Goal: Task Accomplishment & Management: Use online tool/utility

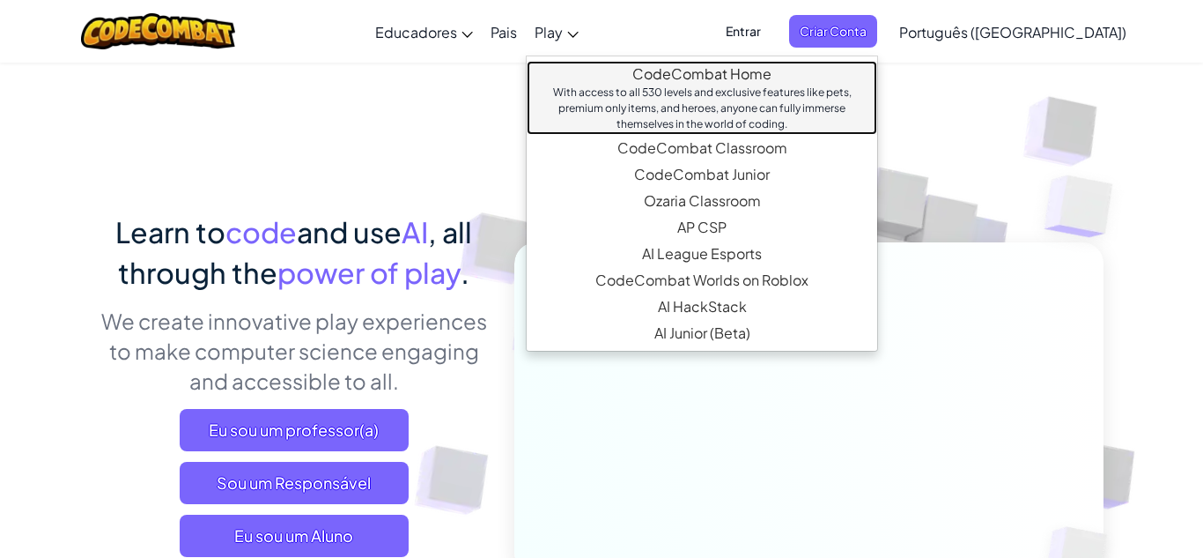
click at [634, 75] on link "CodeCombat Home With access to all 530 levels and exclusive features like pets,…" at bounding box center [702, 98] width 351 height 74
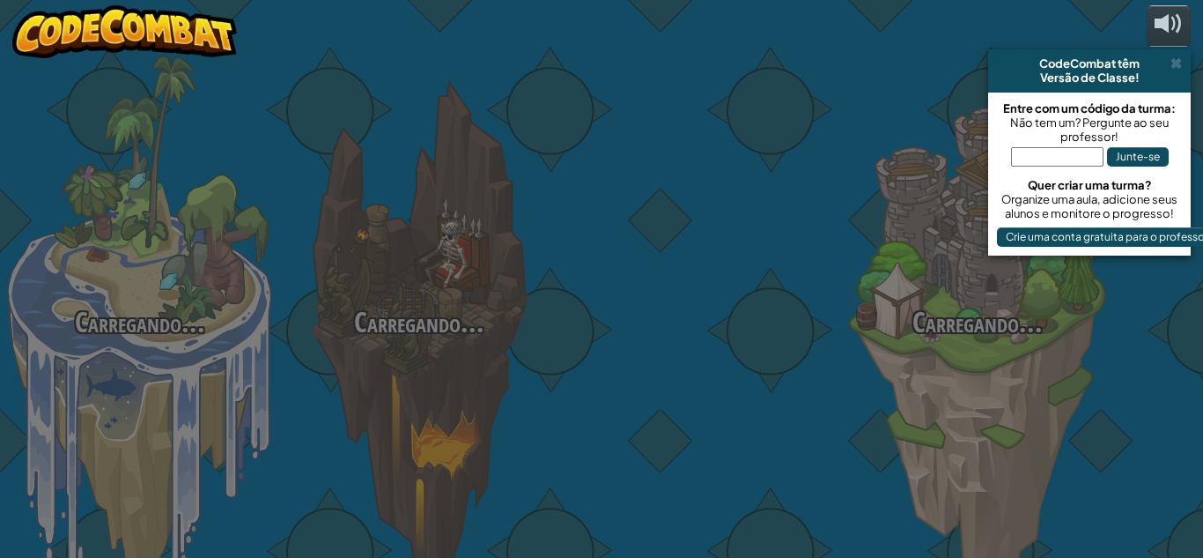
select select "pt-BR"
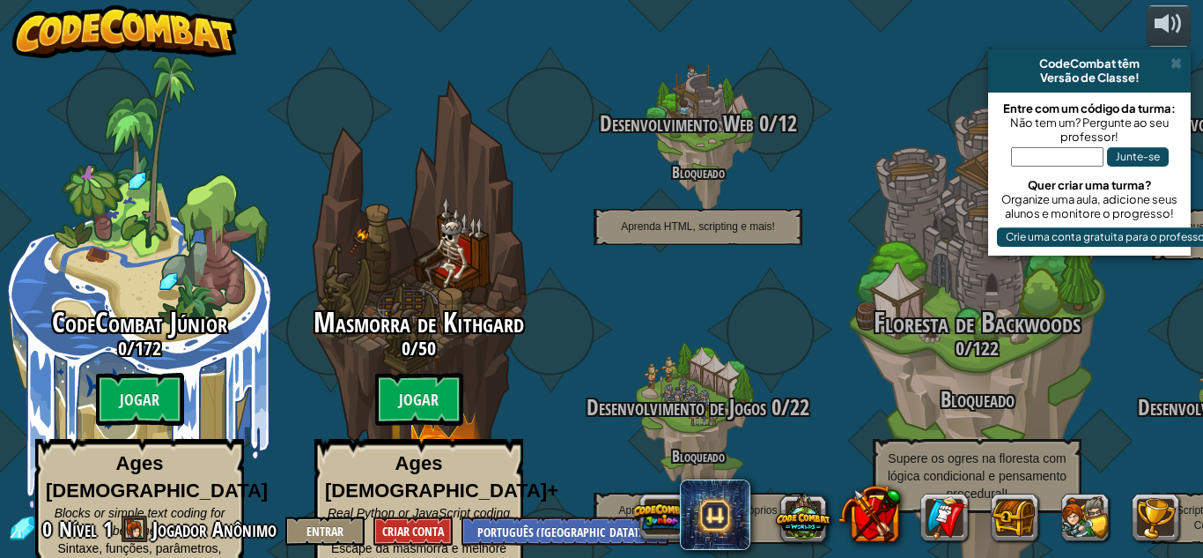
click at [1063, 164] on input "text" at bounding box center [1057, 156] width 92 height 19
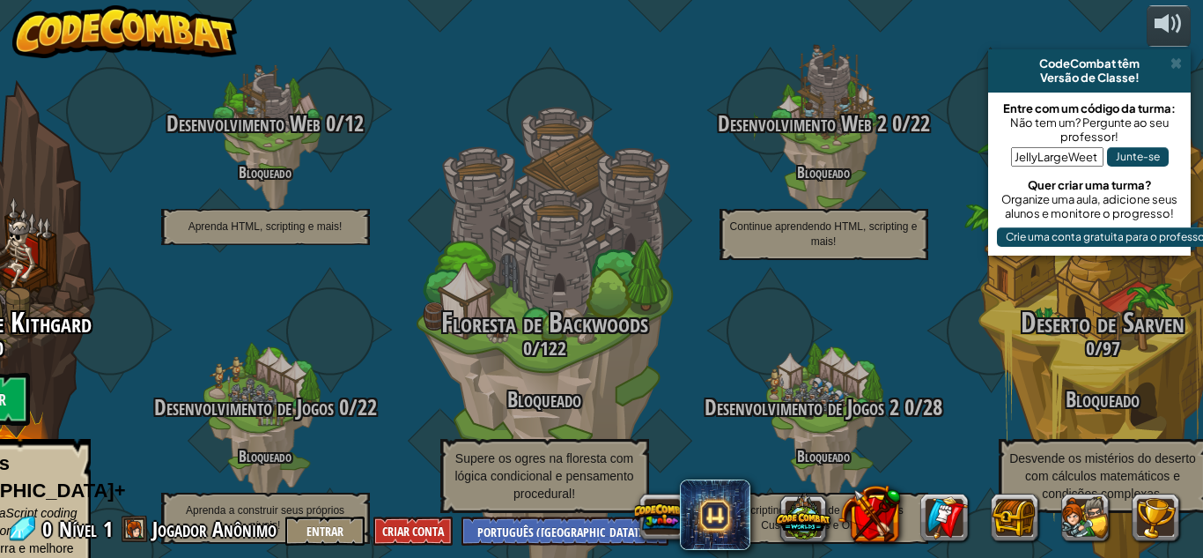
type input "JellyLargeWeet"
click at [1145, 155] on button "Junte-se" at bounding box center [1138, 156] width 62 height 19
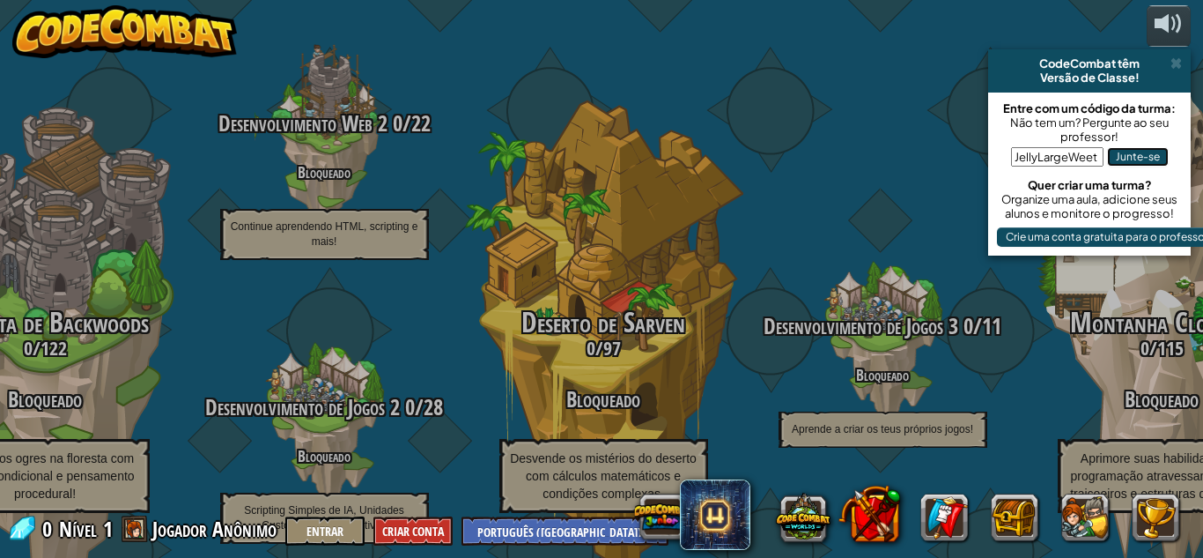
click at [1146, 160] on button "Junte-se" at bounding box center [1138, 156] width 62 height 19
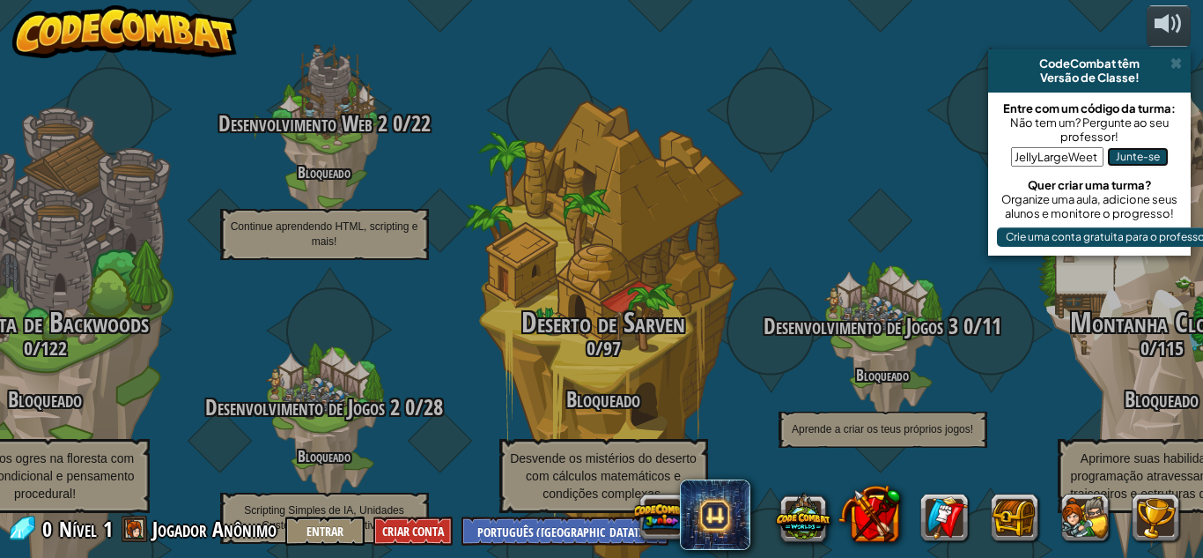
click at [1146, 160] on button "Junte-se" at bounding box center [1138, 156] width 62 height 19
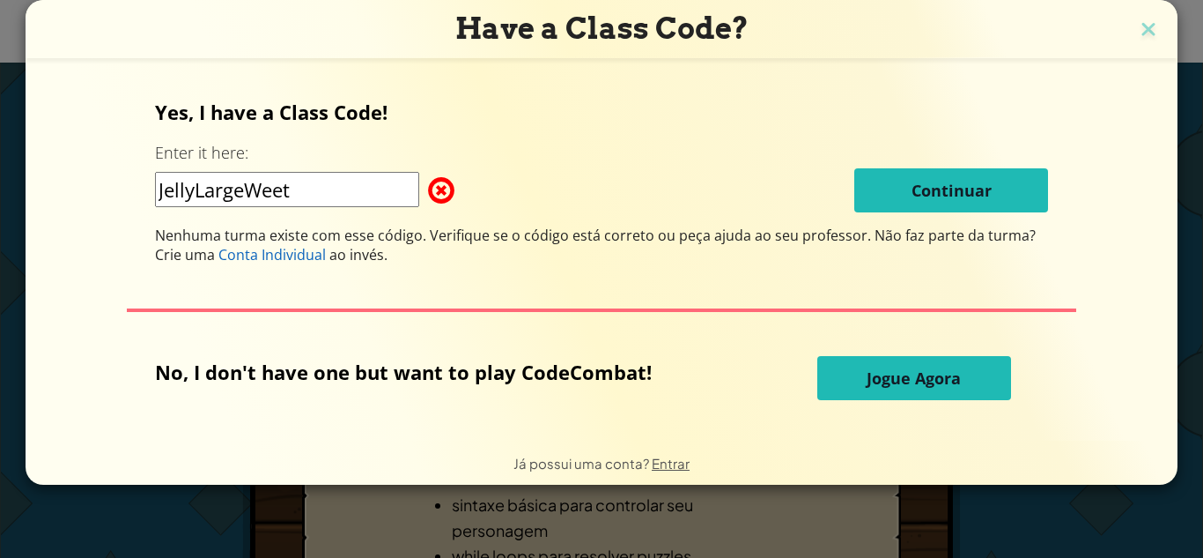
click at [337, 190] on input "JellyLargeWeet" at bounding box center [287, 189] width 264 height 35
click at [377, 204] on input "JellyLargeWeetSweet" at bounding box center [287, 189] width 264 height 35
click at [301, 193] on input "JellyLargeWeetSweet" at bounding box center [287, 189] width 264 height 35
type input "JellyLargeSweet"
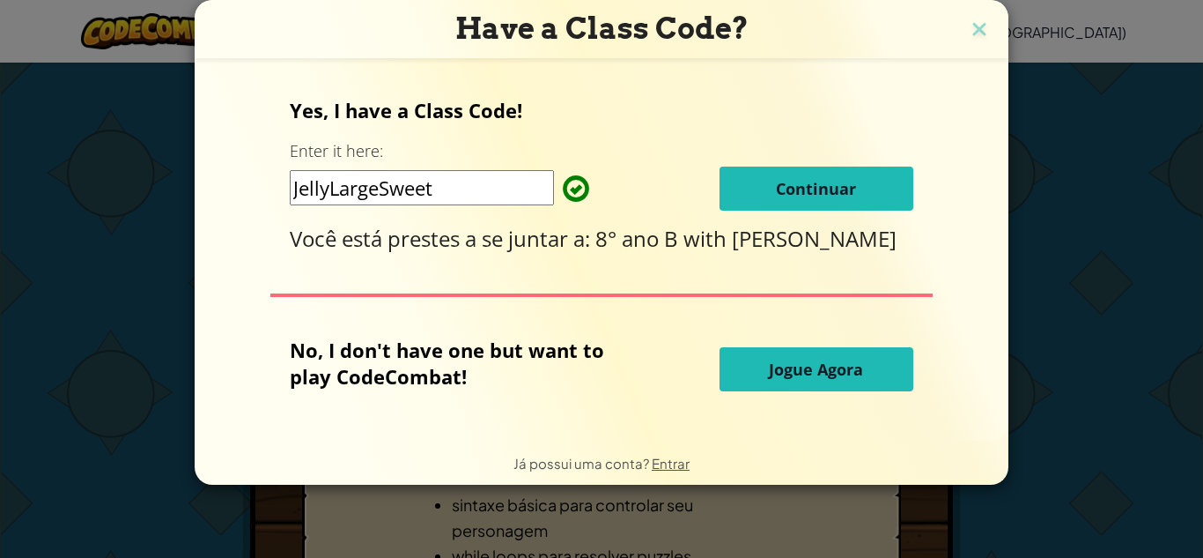
click at [864, 192] on button "Continuar" at bounding box center [817, 188] width 194 height 44
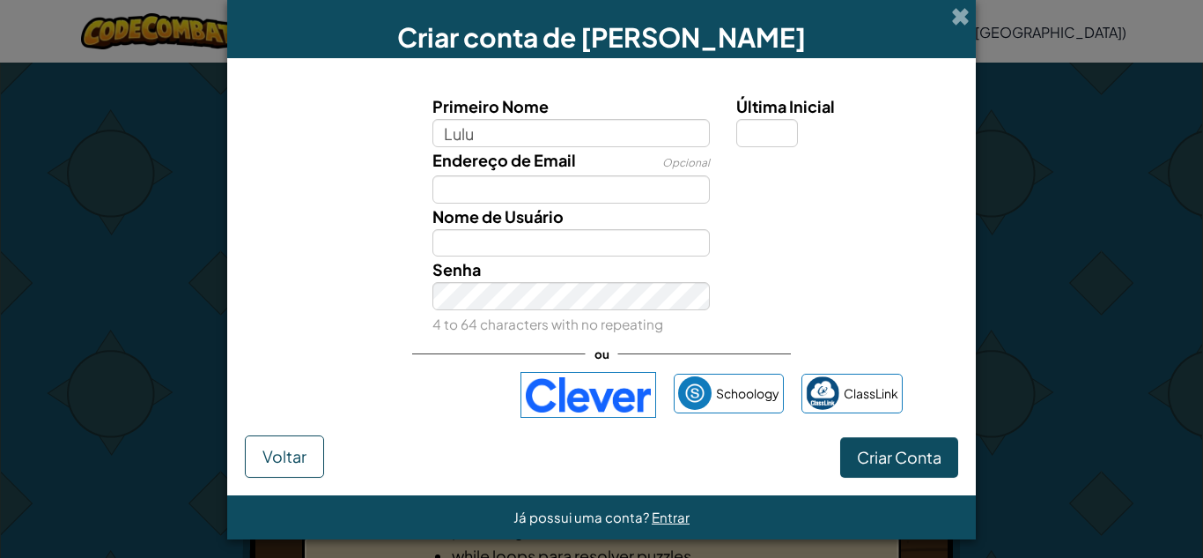
type input "Lulu"
click at [769, 128] on input "Última Inicial" at bounding box center [767, 133] width 62 height 28
type input "Lulu"
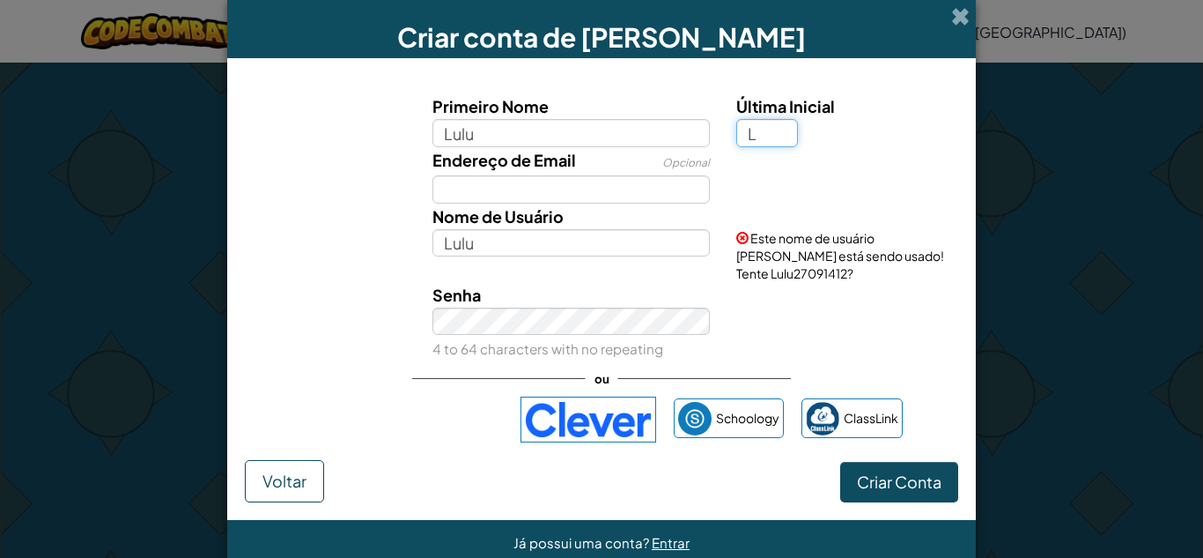
type input "L"
click at [520, 245] on input "Lulu" at bounding box center [571, 243] width 278 height 28
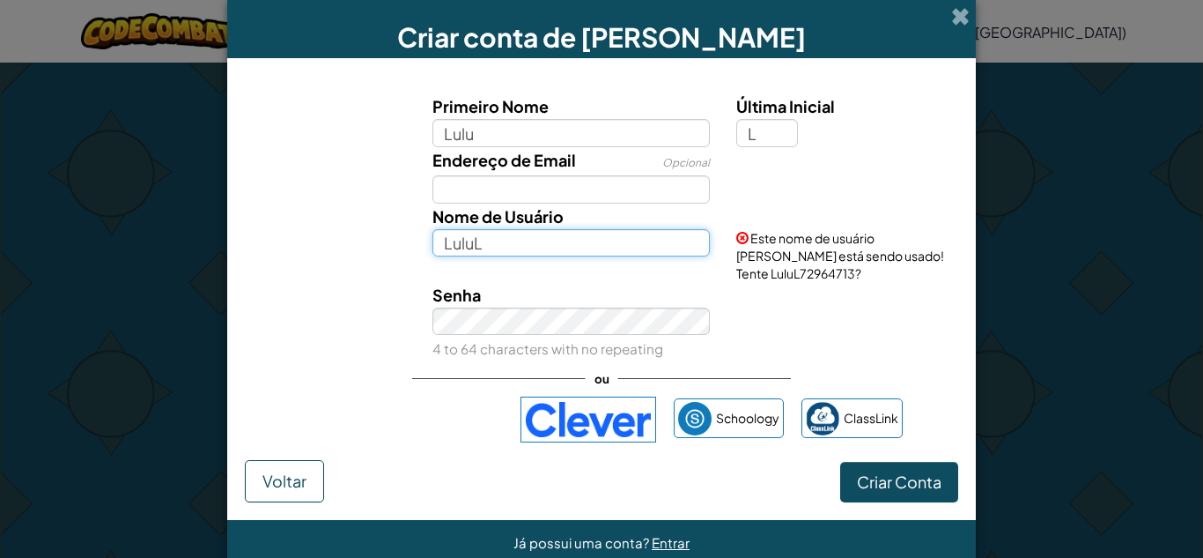
click at [602, 239] on input "LuluL" at bounding box center [571, 243] width 278 height 28
type input "L"
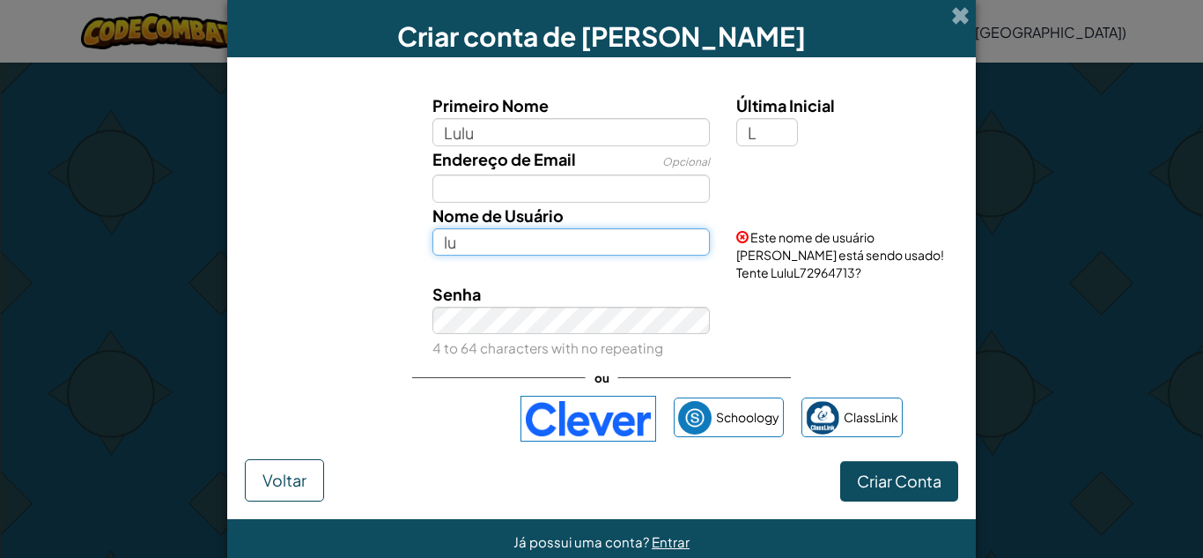
type input "l"
click at [461, 240] on input "luuuizalalalala" at bounding box center [571, 242] width 278 height 28
type input "luizalalalala"
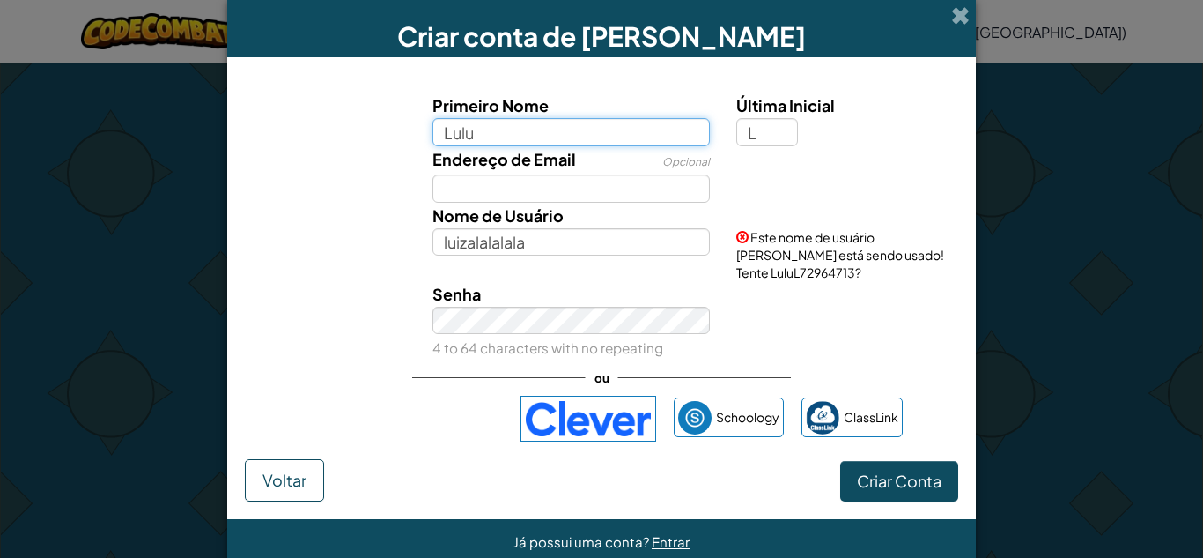
click at [535, 130] on input "Lulu" at bounding box center [571, 132] width 278 height 28
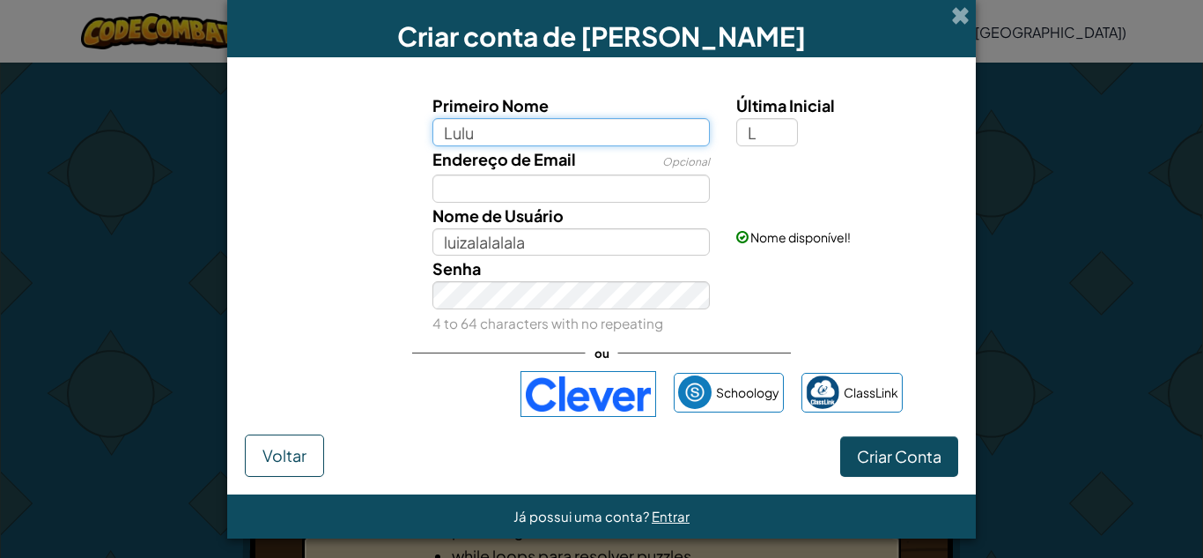
click at [459, 129] on input "Lulu" at bounding box center [571, 132] width 278 height 28
type input "lulu"
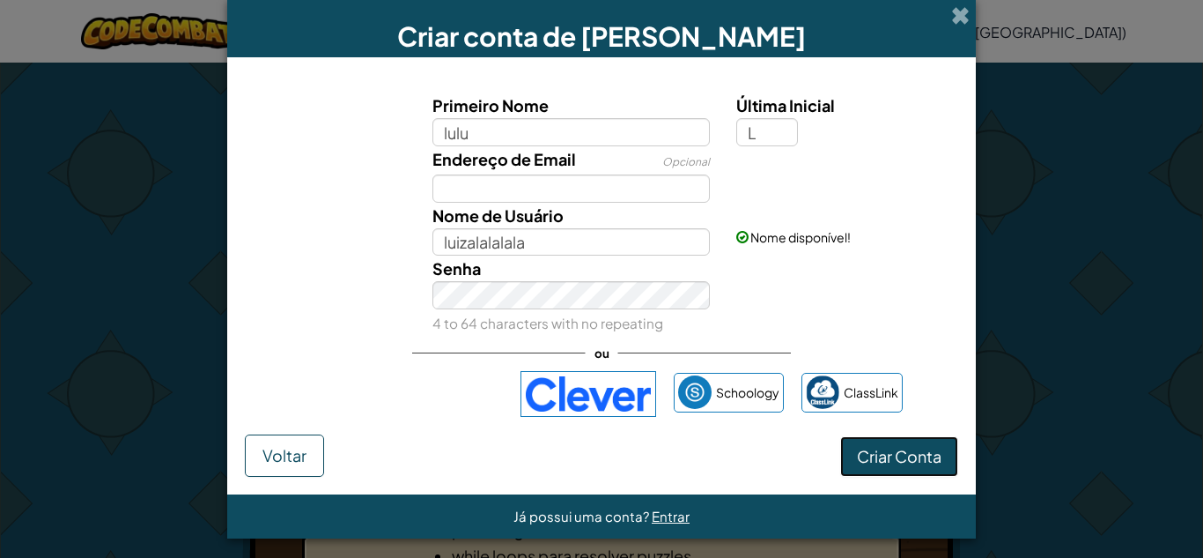
click at [893, 439] on button "Criar Conta" at bounding box center [899, 456] width 118 height 41
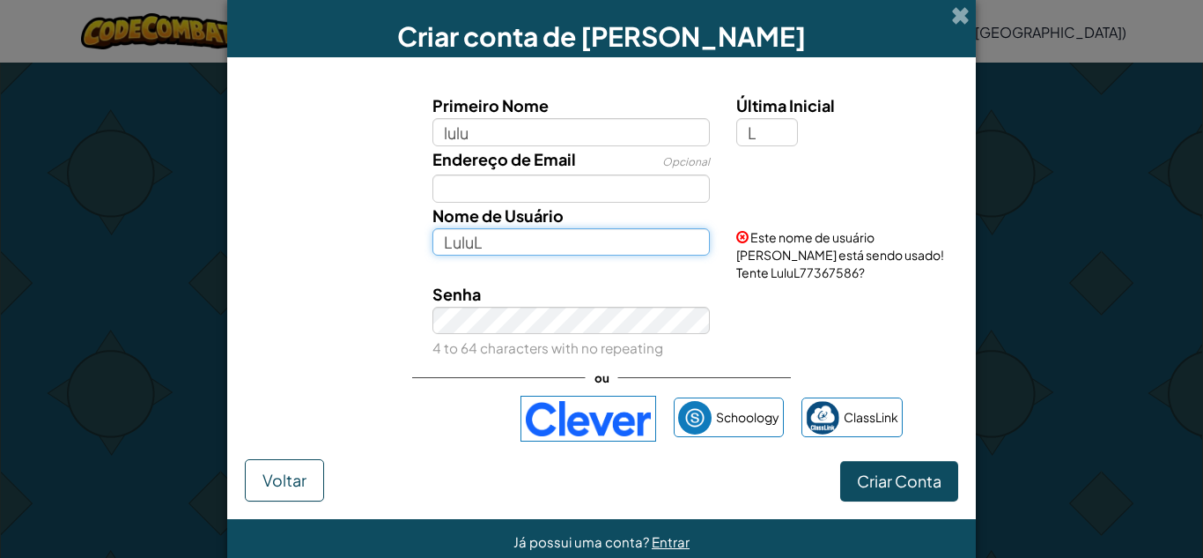
click at [653, 253] on input "LuluL" at bounding box center [571, 242] width 278 height 28
type input "L"
type input "lululalalala"
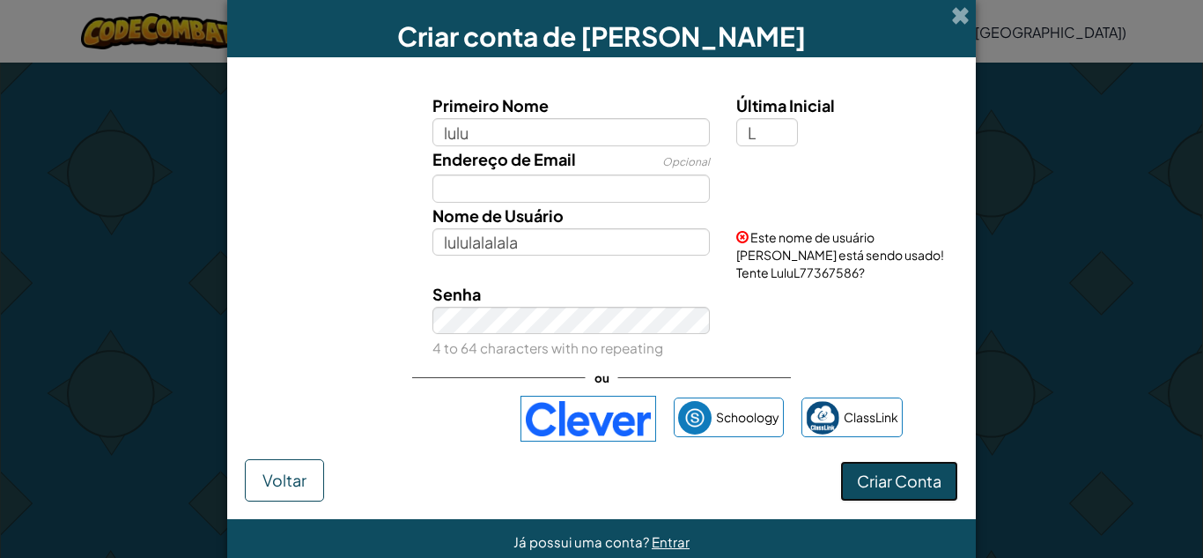
click at [865, 462] on button "Criar Conta" at bounding box center [899, 481] width 118 height 41
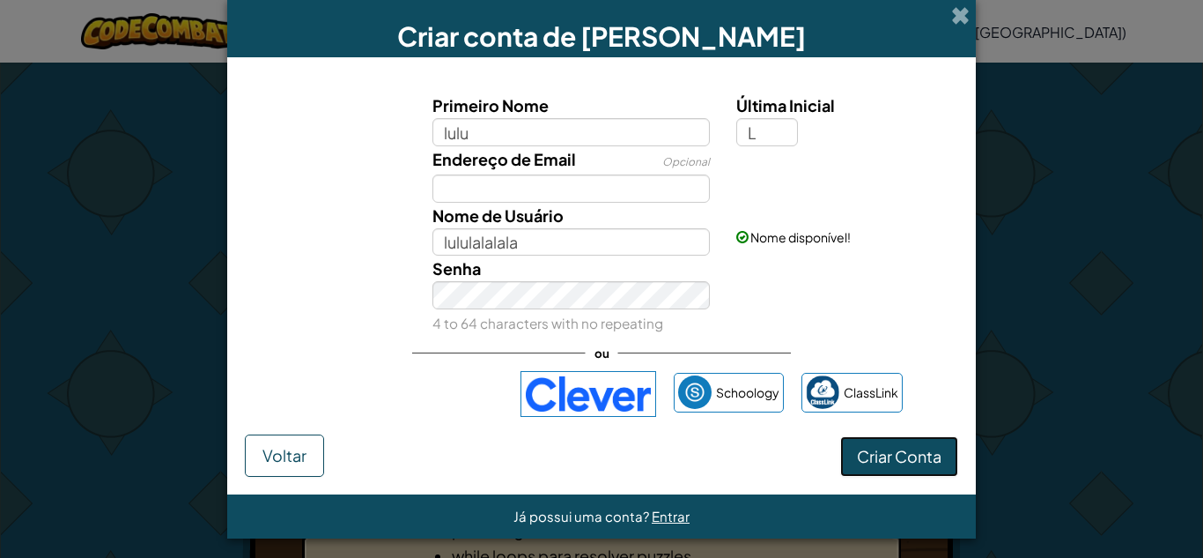
click at [871, 457] on button "Criar Conta" at bounding box center [899, 456] width 118 height 41
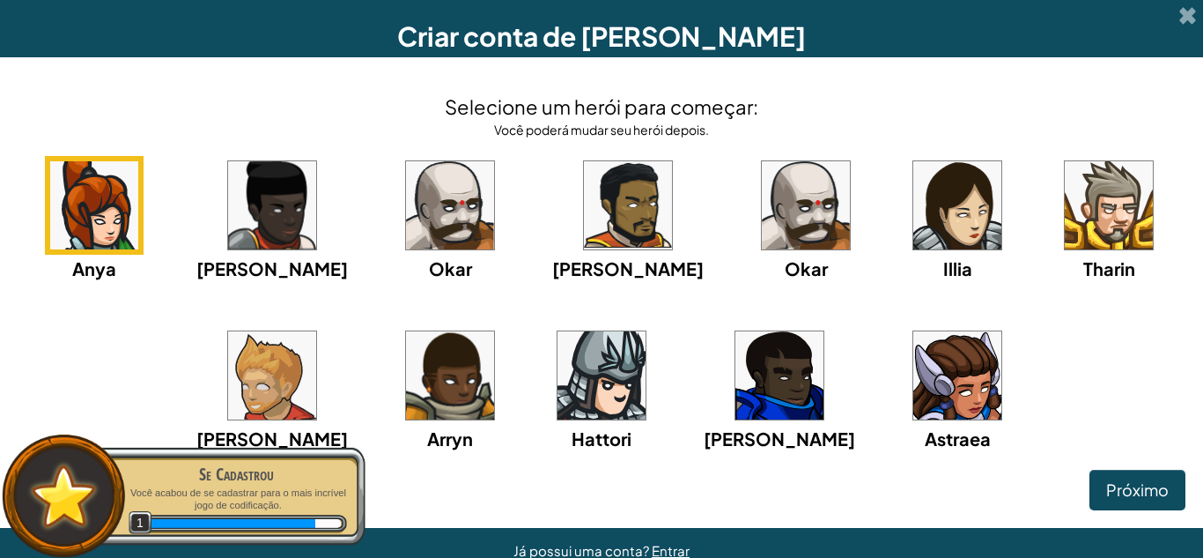
click at [913, 382] on img at bounding box center [957, 375] width 88 height 88
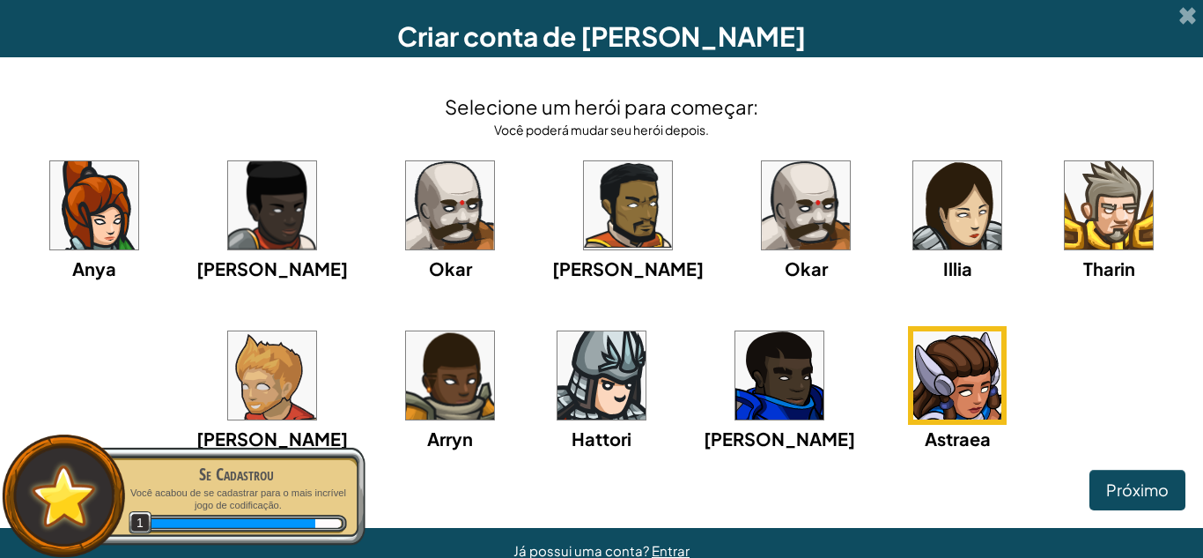
click at [138, 195] on img at bounding box center [94, 205] width 88 height 88
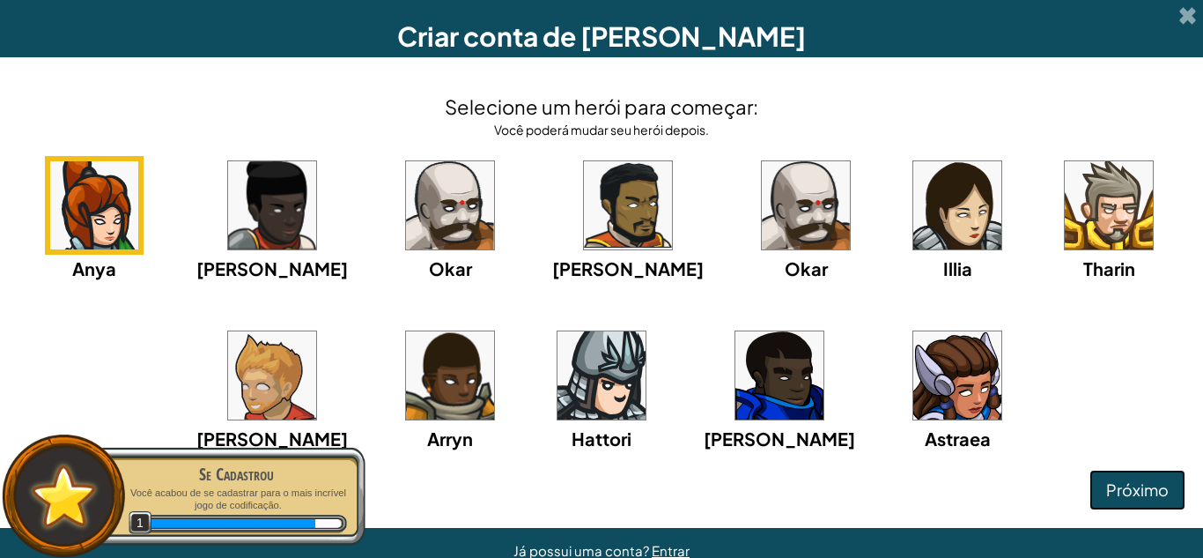
click at [1128, 482] on span "Próximo" at bounding box center [1137, 489] width 63 height 20
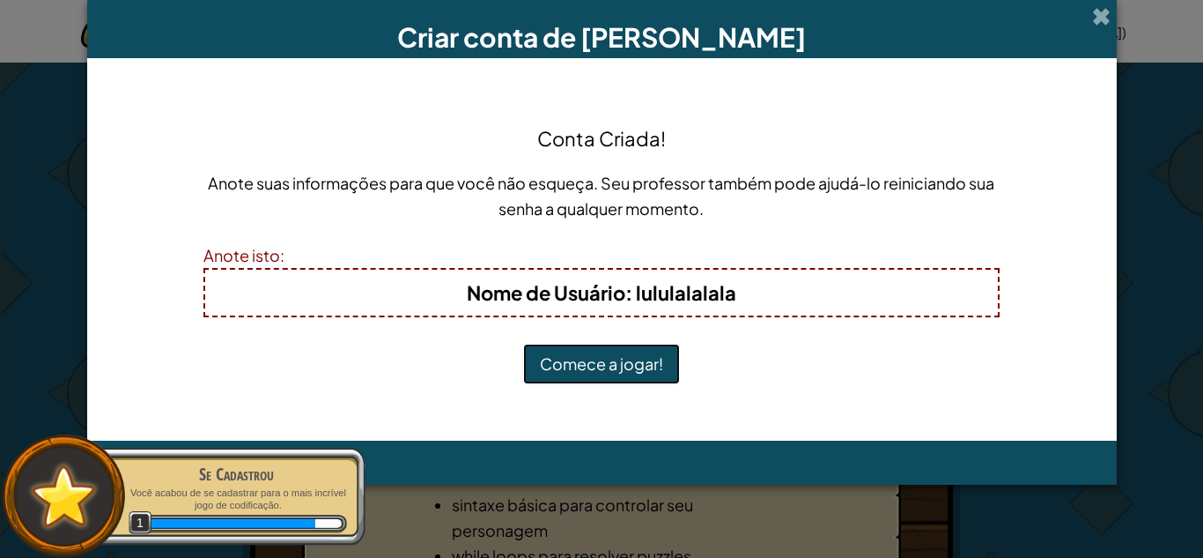
scroll to position [0, 0]
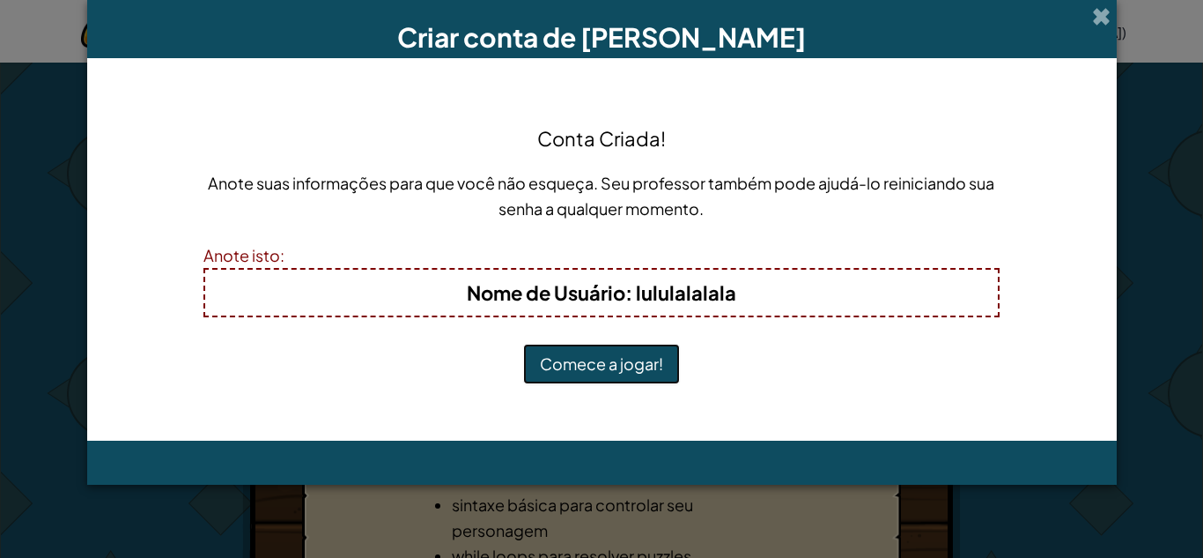
click at [647, 353] on button "Comece a jogar!" at bounding box center [601, 363] width 157 height 41
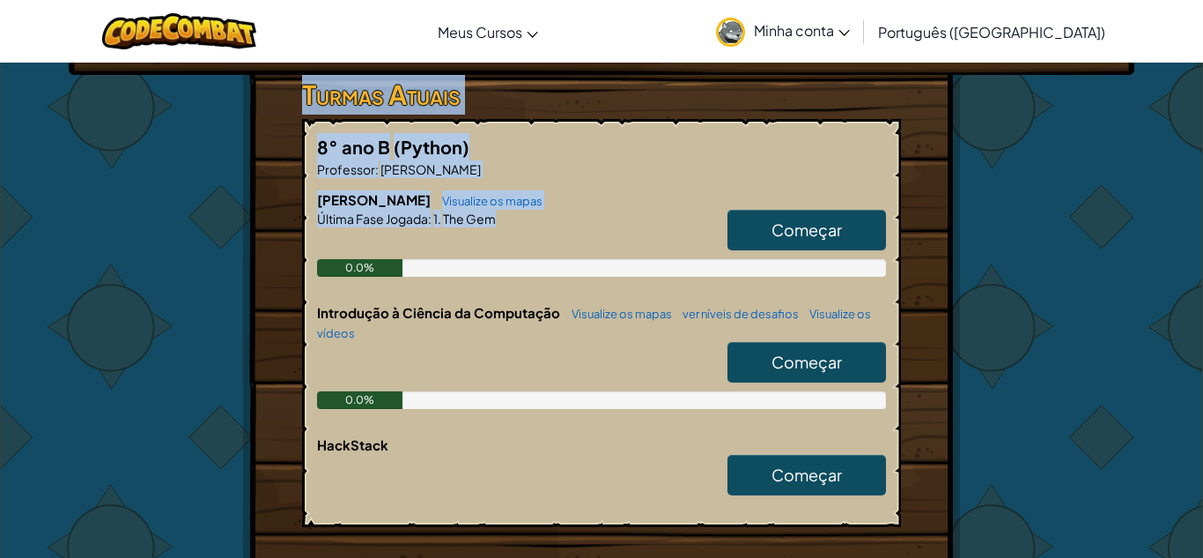
scroll to position [292, 0]
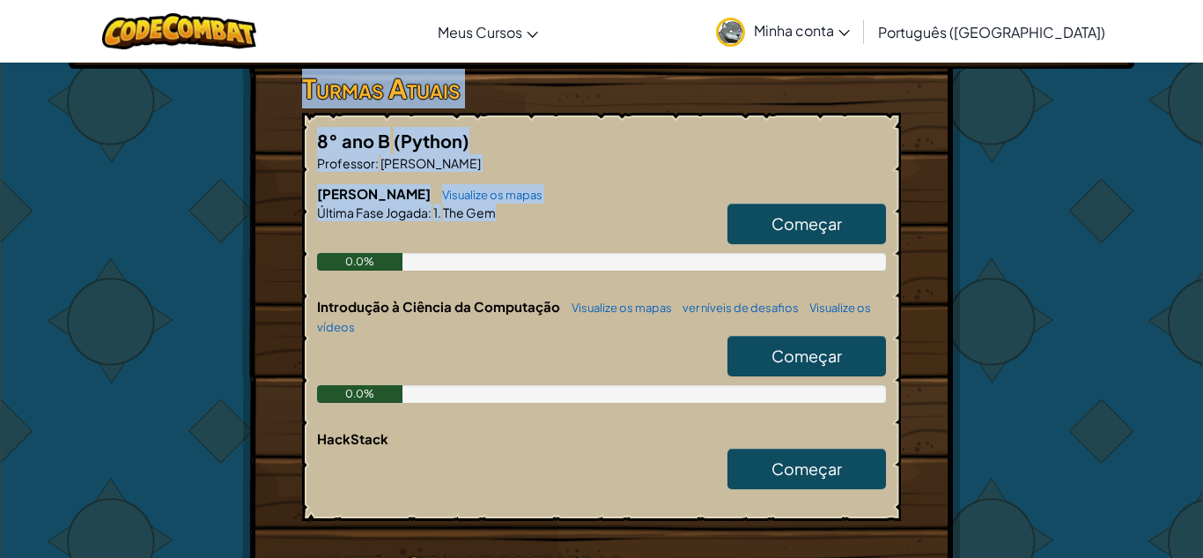
drag, startPoint x: 1202, startPoint y: 148, endPoint x: 1202, endPoint y: 229, distance: 81.0
click at [1202, 229] on div "Herói : Anya Capitã Alterar Herói Jogador : lulu L JR Nível 1: The Gem Levels C…" at bounding box center [601, 273] width 1203 height 1008
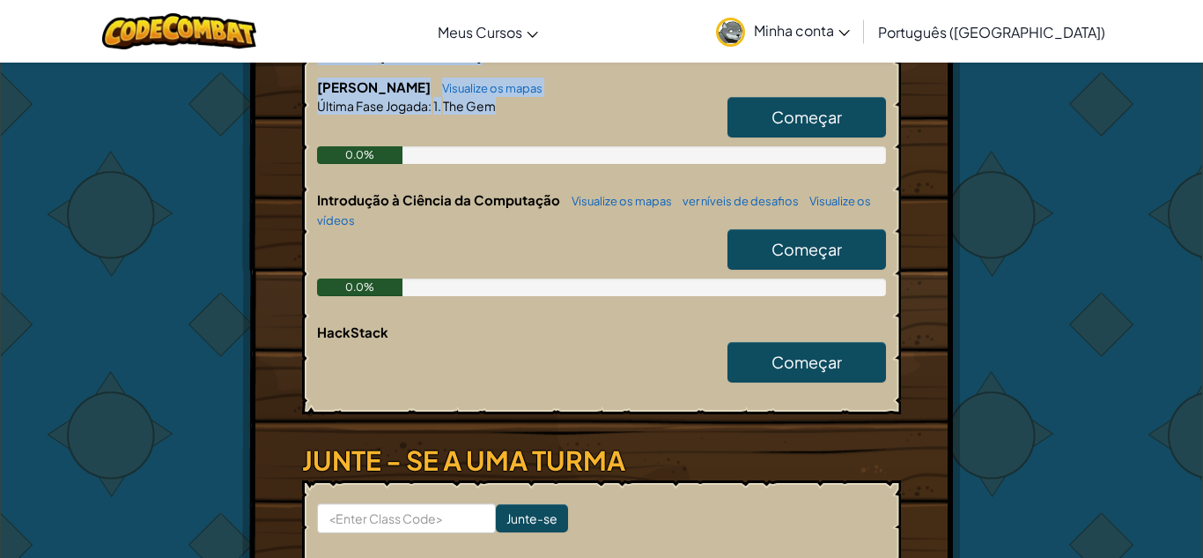
scroll to position [428, 0]
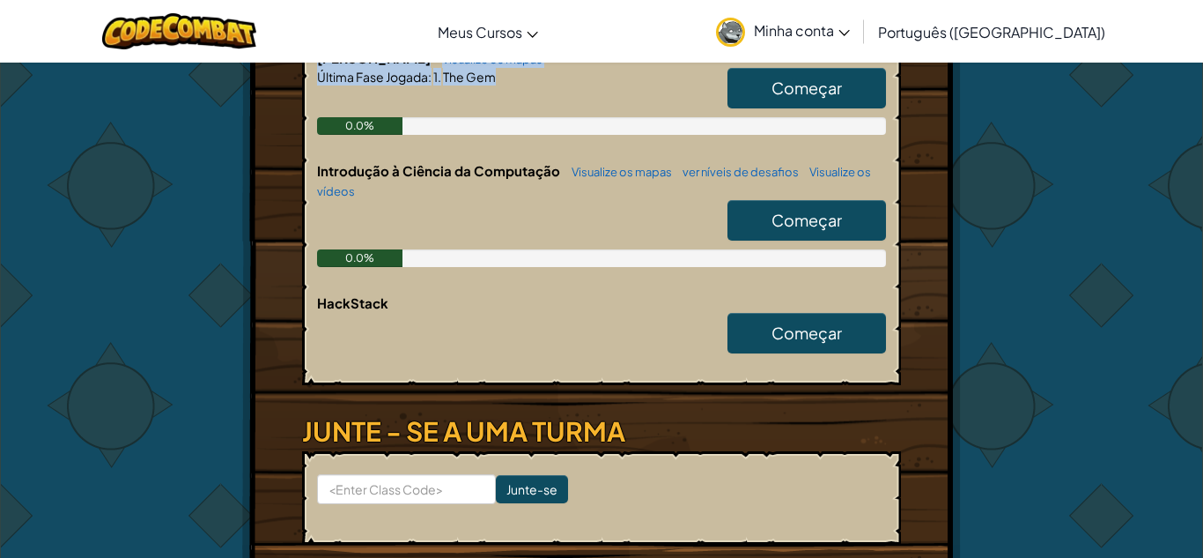
click at [794, 90] on span "Começar" at bounding box center [807, 88] width 70 height 20
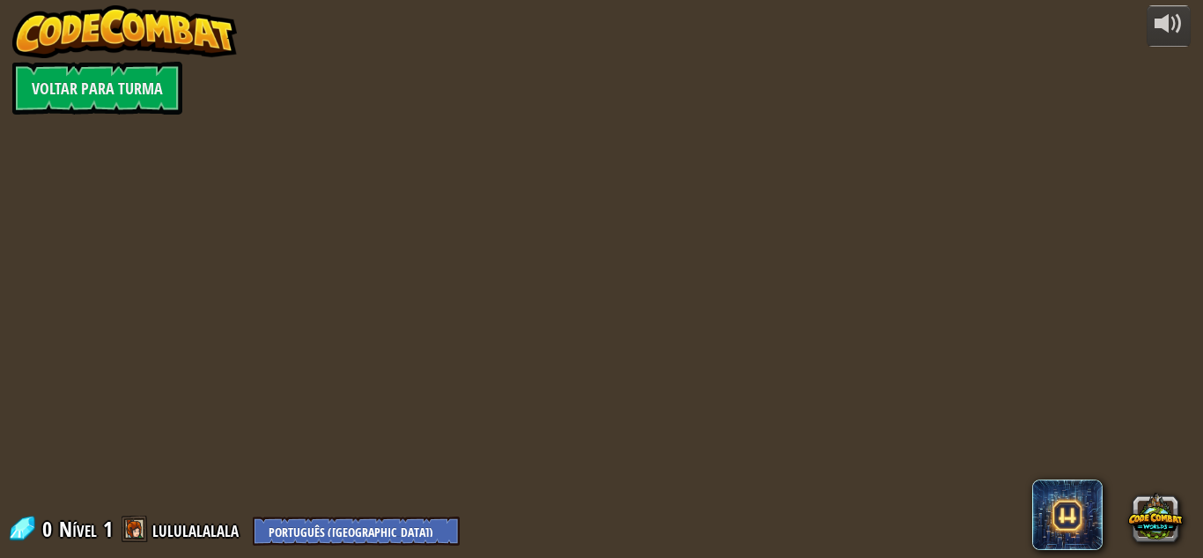
select select "pt-BR"
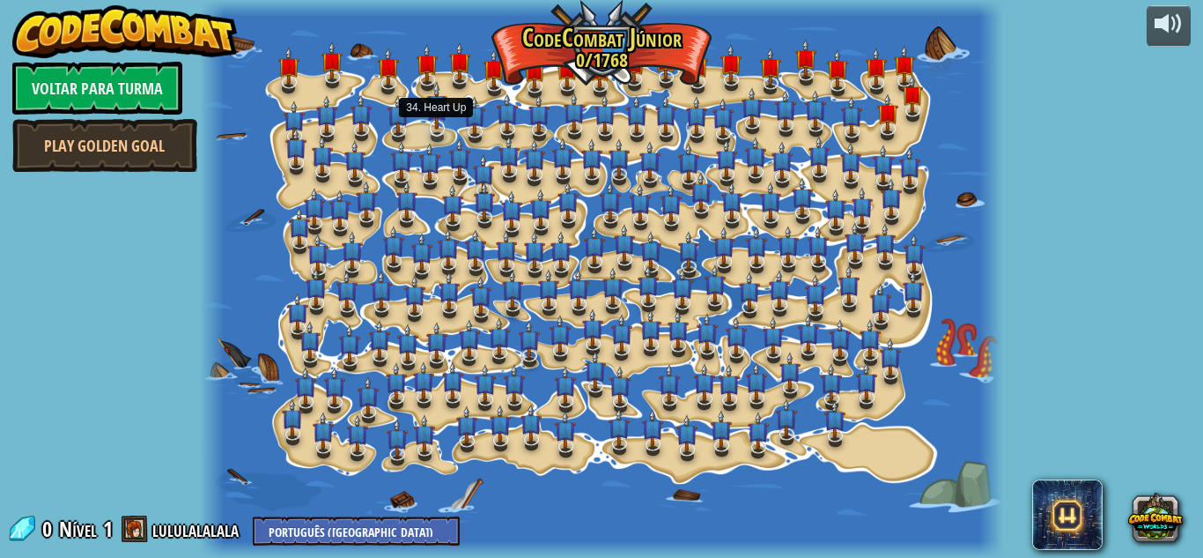
select select "pt-BR"
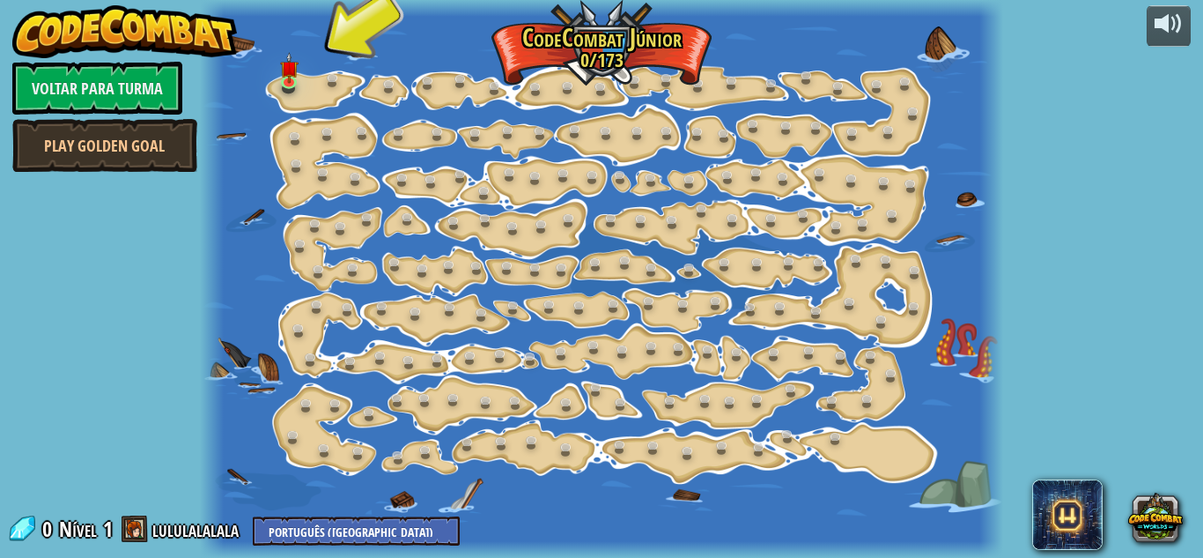
click at [279, 94] on div at bounding box center [601, 279] width 803 height 558
click at [284, 91] on link at bounding box center [292, 82] width 35 height 35
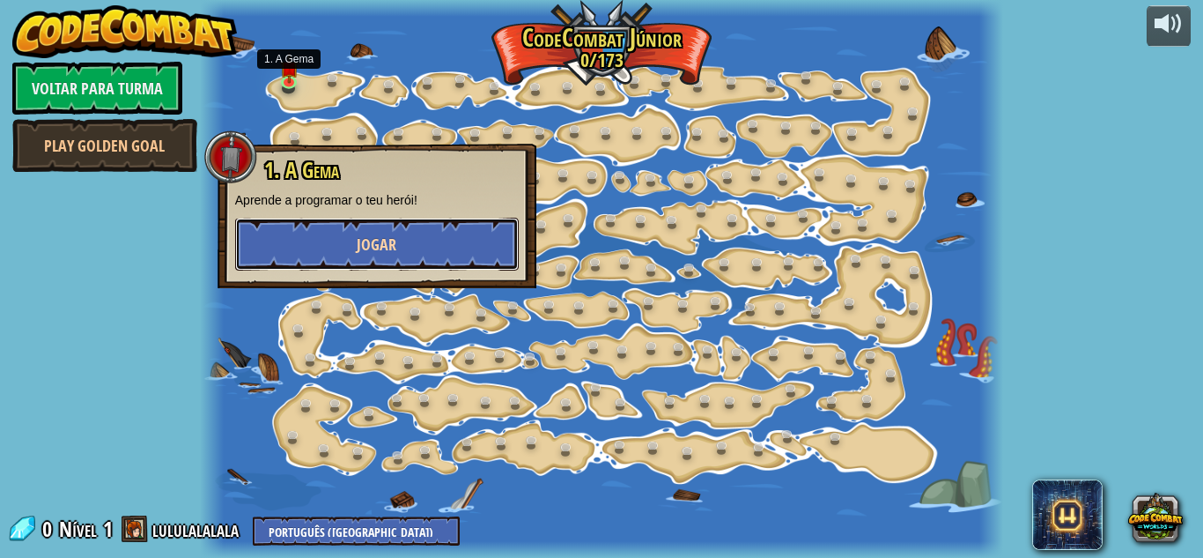
click at [411, 256] on button "Jogar" at bounding box center [377, 244] width 284 height 53
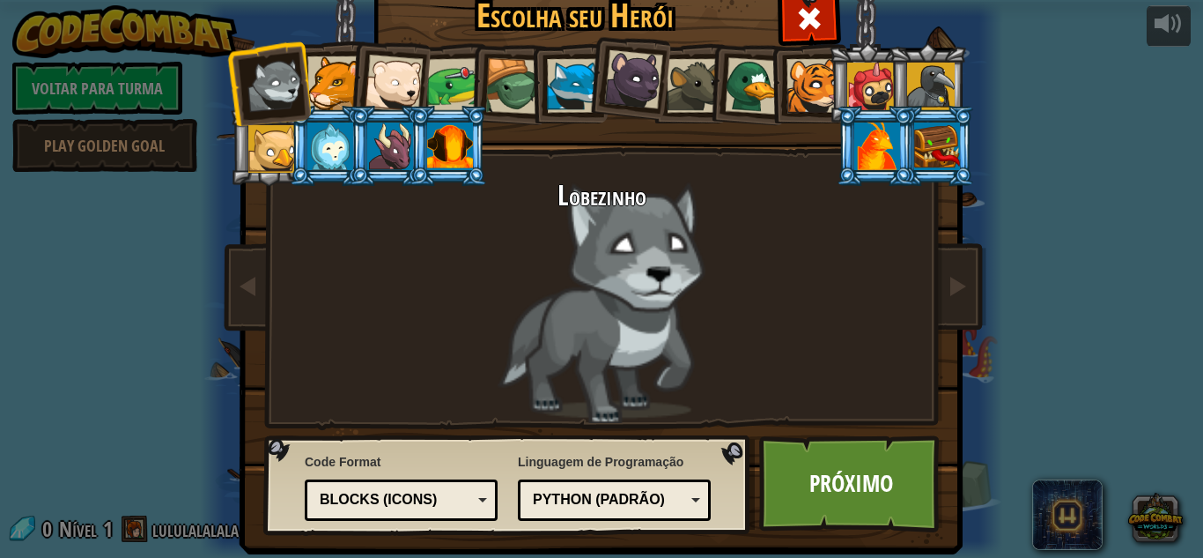
click at [652, 506] on div "Python (Padrão)" at bounding box center [609, 500] width 152 height 20
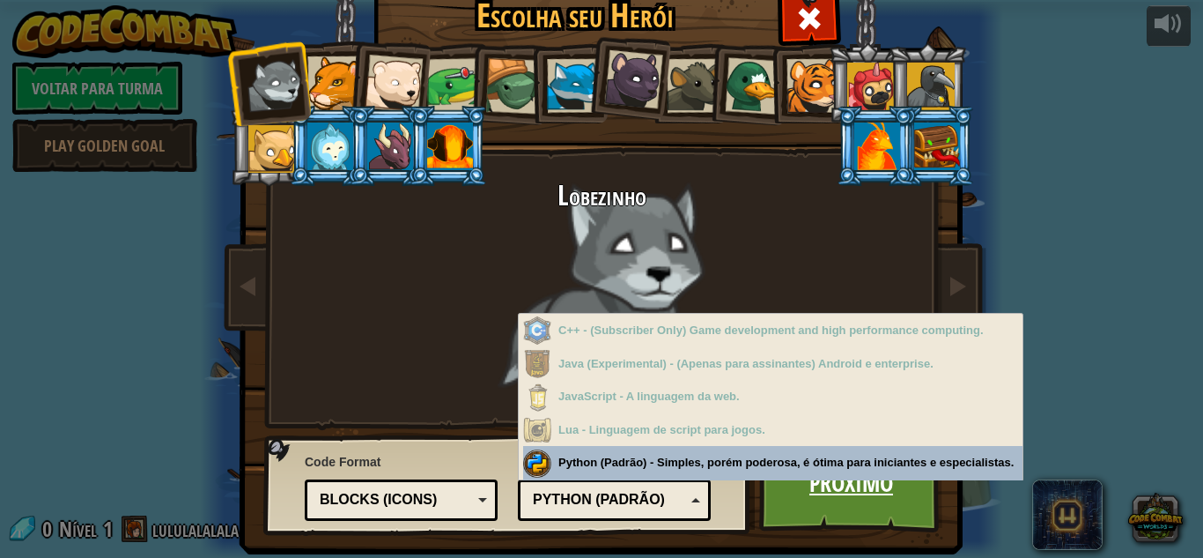
click at [779, 491] on link "Próximo" at bounding box center [851, 483] width 184 height 97
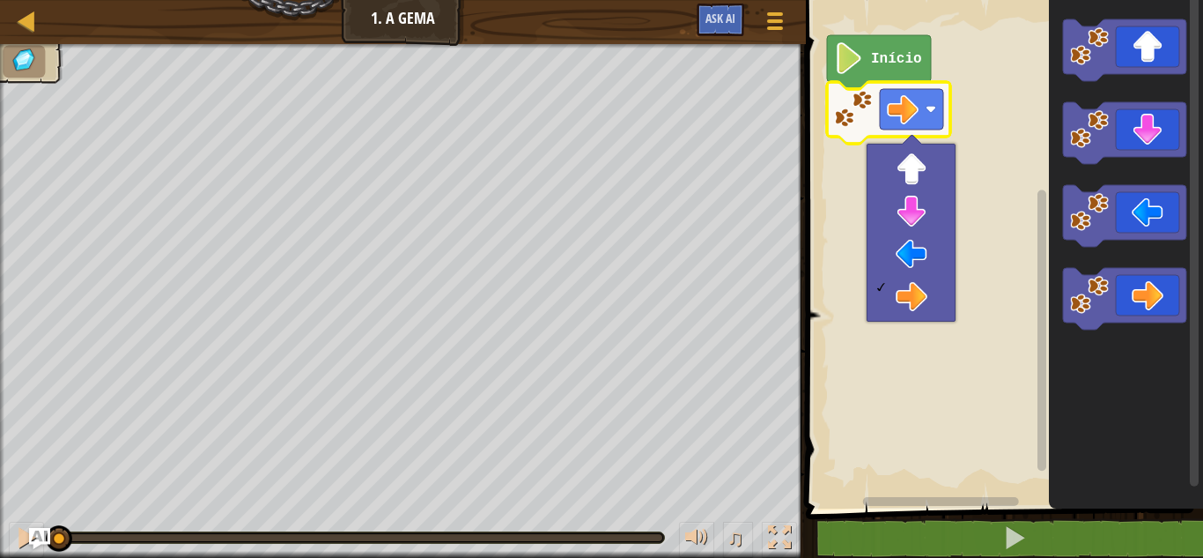
click at [1009, 161] on rect "Espaço de trabalho do Blockly" at bounding box center [1002, 249] width 402 height 517
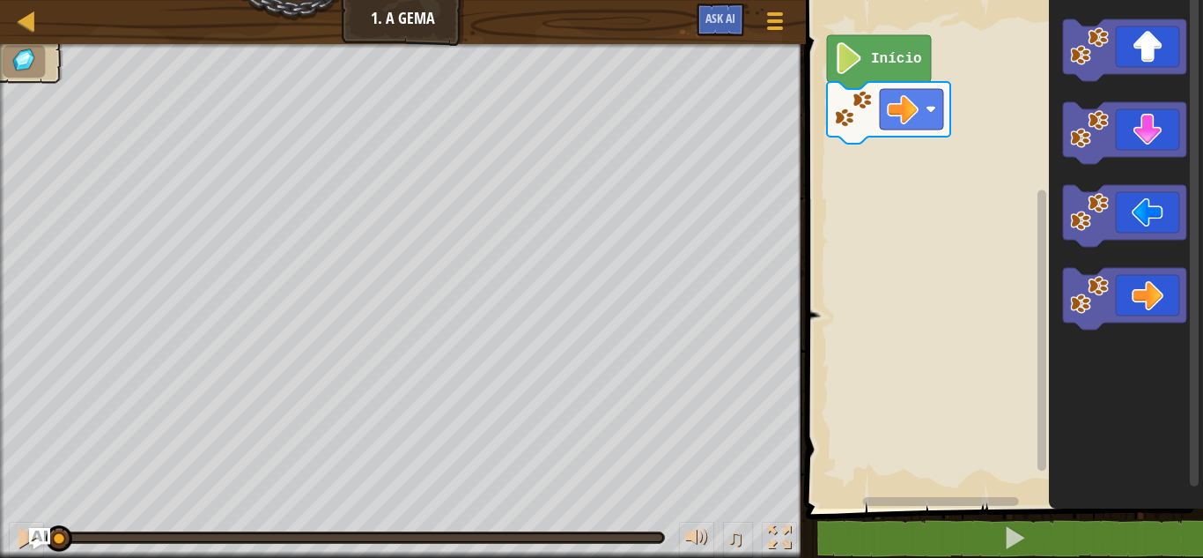
click at [841, 112] on image "Espaço de trabalho do Blockly" at bounding box center [853, 109] width 39 height 39
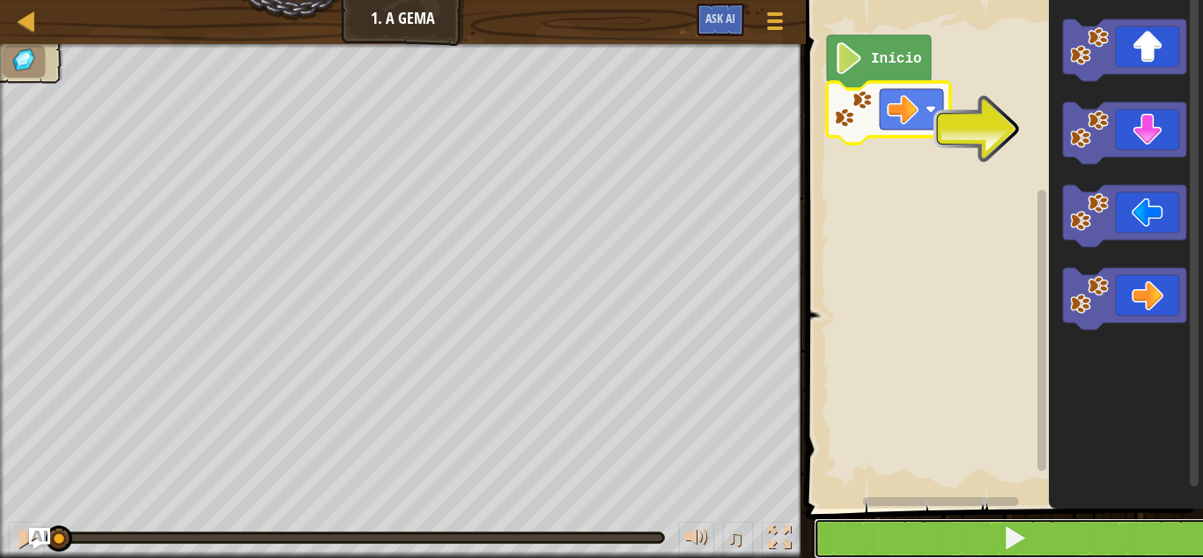
click at [982, 545] on button at bounding box center [1015, 538] width 402 height 41
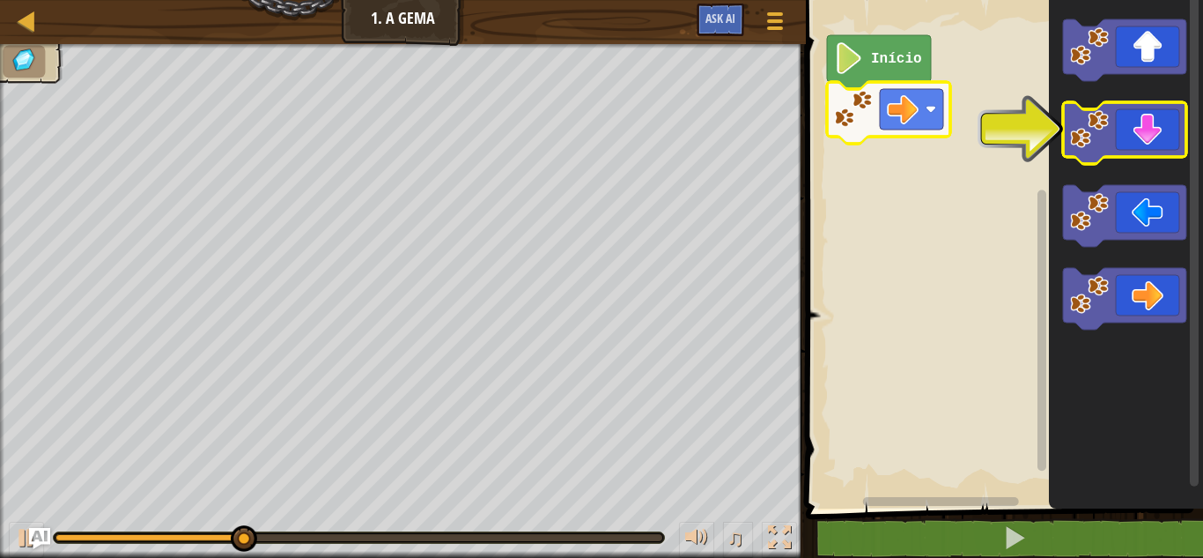
click at [1113, 128] on icon "Espaço de trabalho do Blockly" at bounding box center [1124, 133] width 123 height 62
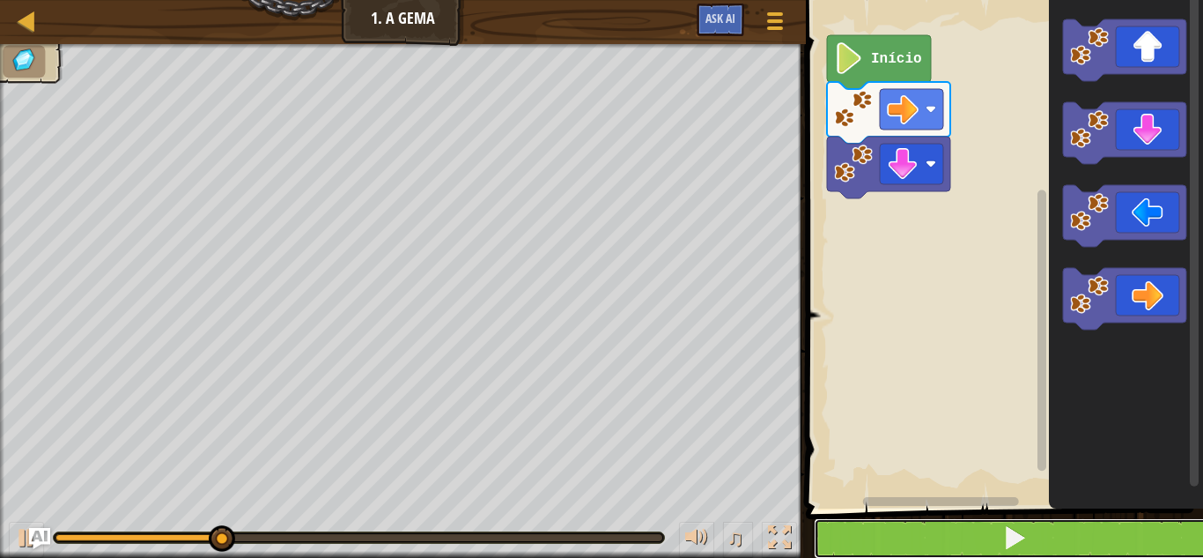
click at [1053, 545] on button at bounding box center [1015, 538] width 402 height 41
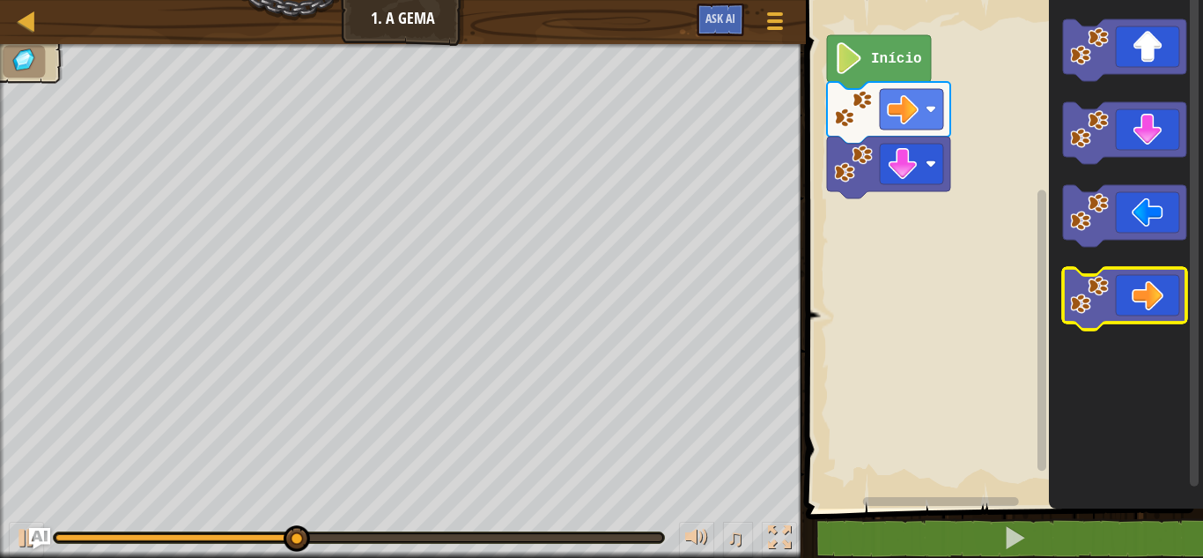
click at [1100, 284] on image "Espaço de trabalho do Blockly" at bounding box center [1089, 295] width 39 height 39
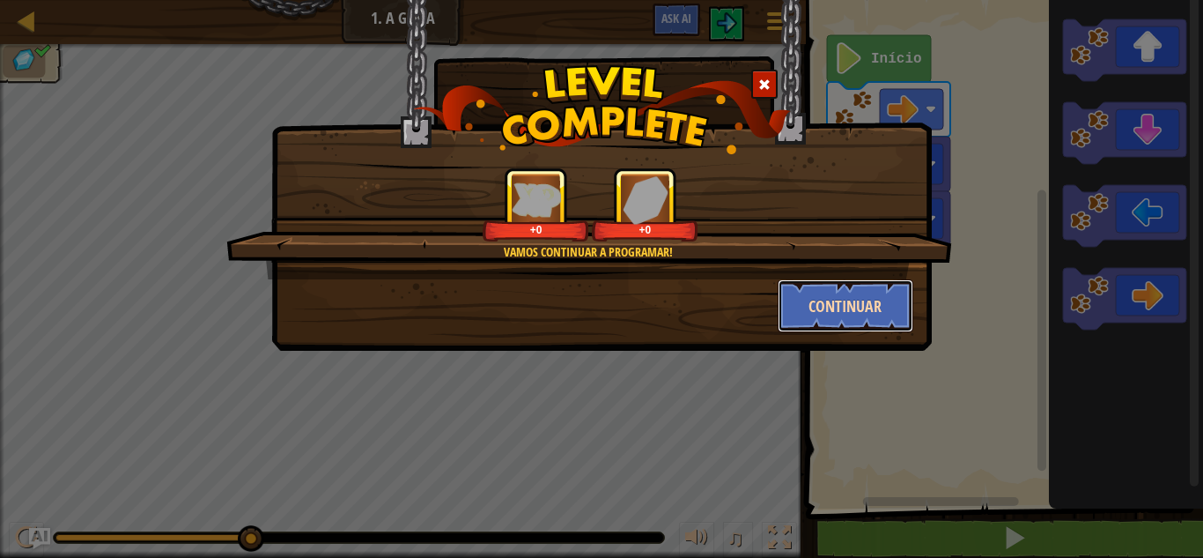
click at [809, 290] on button "Continuar" at bounding box center [846, 305] width 137 height 53
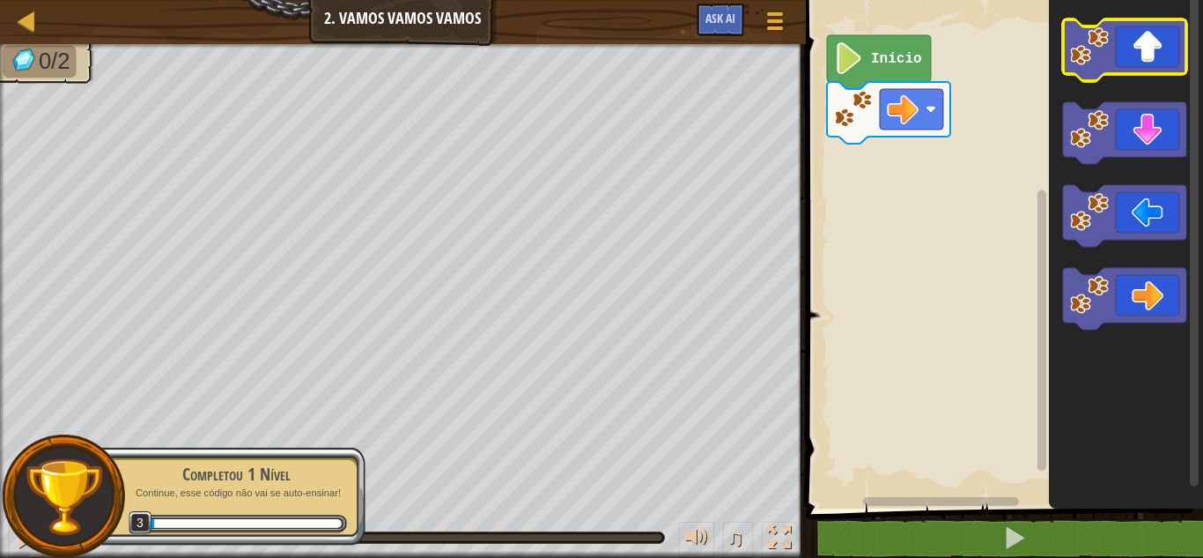
click at [1092, 70] on icon "Espaço de trabalho do Blockly" at bounding box center [1124, 50] width 123 height 62
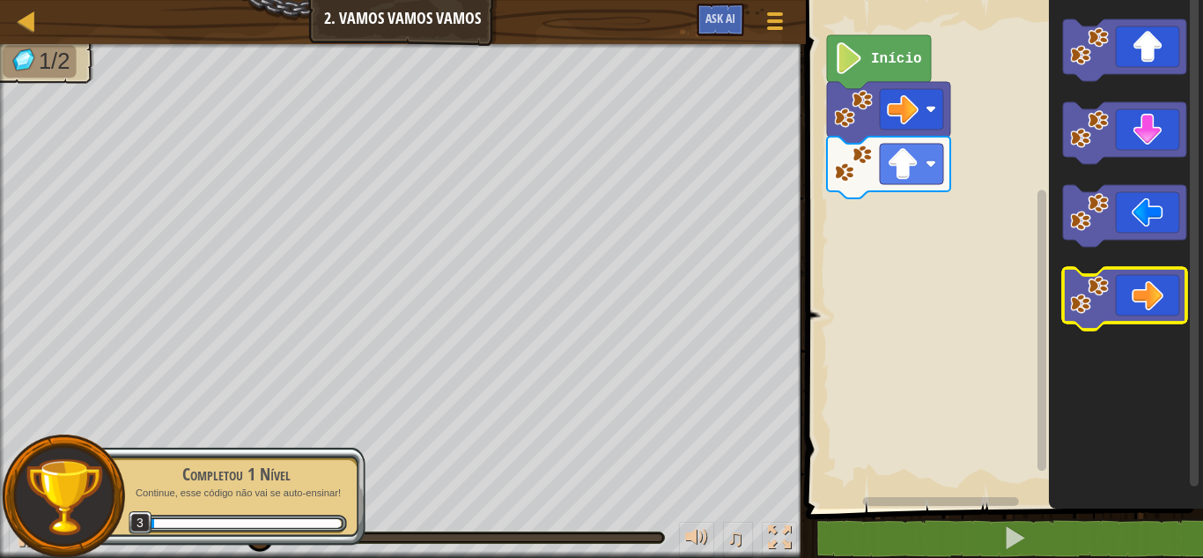
click at [1094, 271] on rect "Espaço de trabalho do Blockly" at bounding box center [1124, 299] width 123 height 62
click at [1093, 294] on image "Espaço de trabalho do Blockly" at bounding box center [1089, 295] width 39 height 39
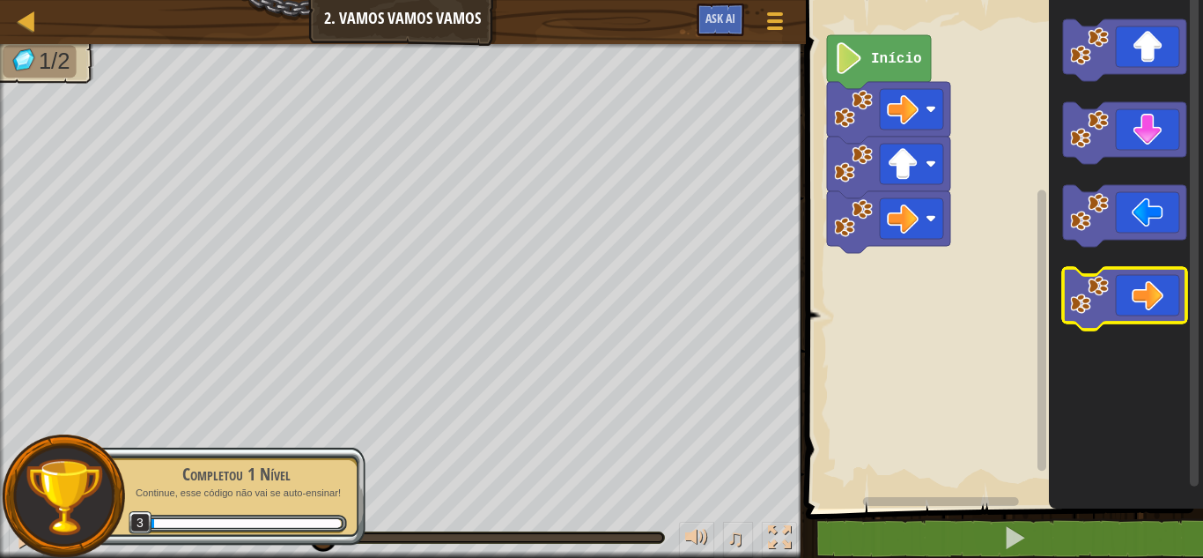
click at [1093, 294] on image "Espaço de trabalho do Blockly" at bounding box center [1089, 295] width 39 height 39
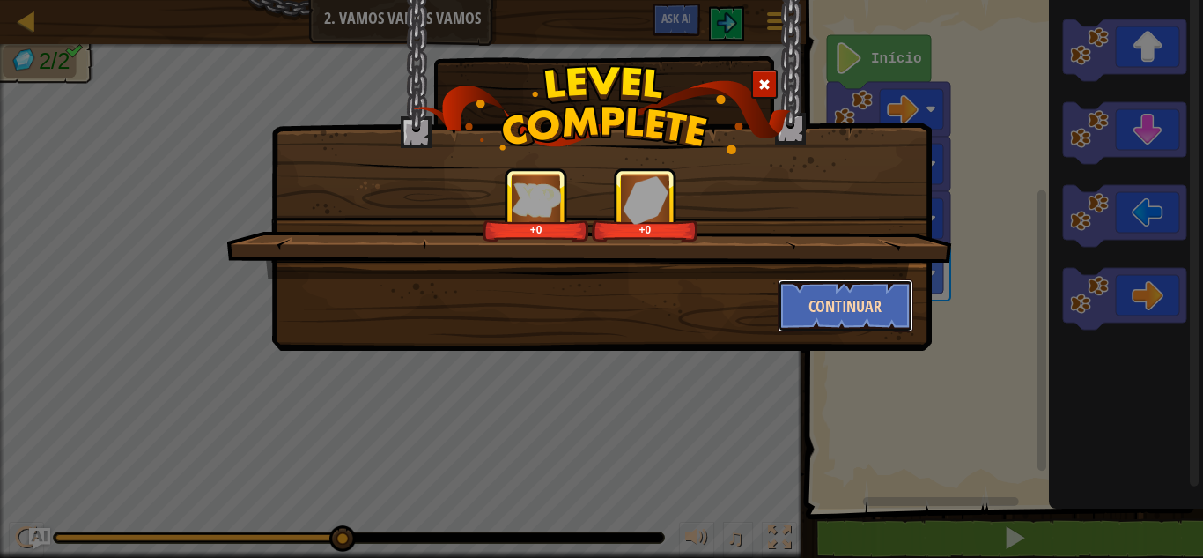
click at [807, 317] on button "Continuar" at bounding box center [846, 305] width 137 height 53
